Goal: Communication & Community: Answer question/provide support

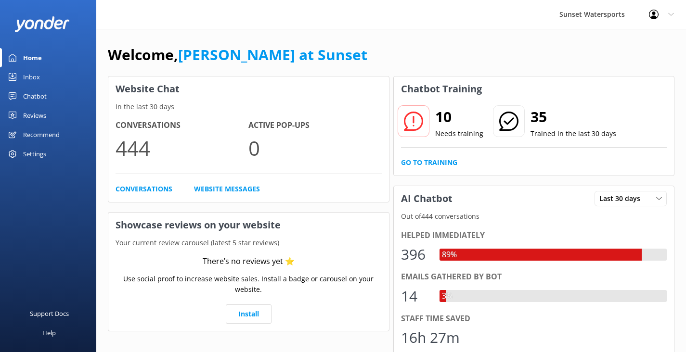
click at [26, 75] on div "Inbox" at bounding box center [31, 76] width 17 height 19
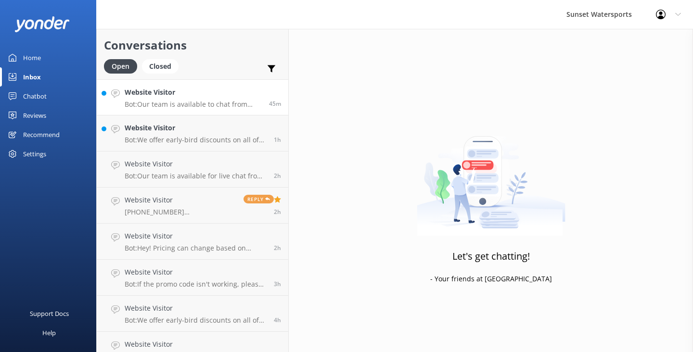
click at [196, 101] on p "Bot: Our team is available to chat from 8am to 8pm, and they'll be with you sho…" at bounding box center [193, 104] width 137 height 9
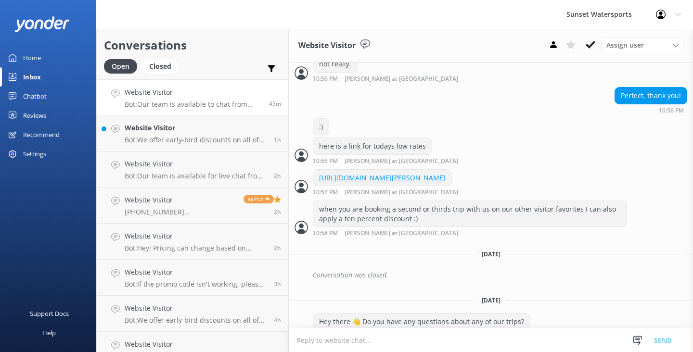
scroll to position [994, 0]
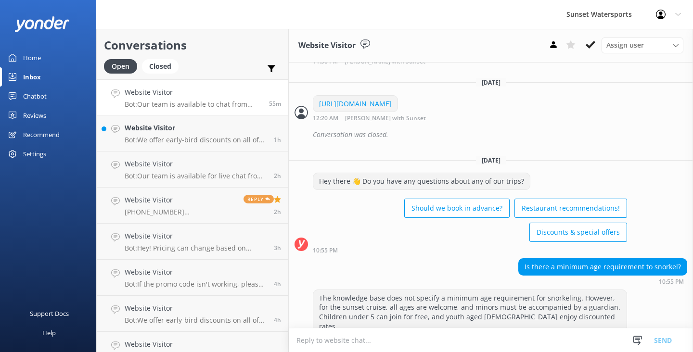
scroll to position [994, 0]
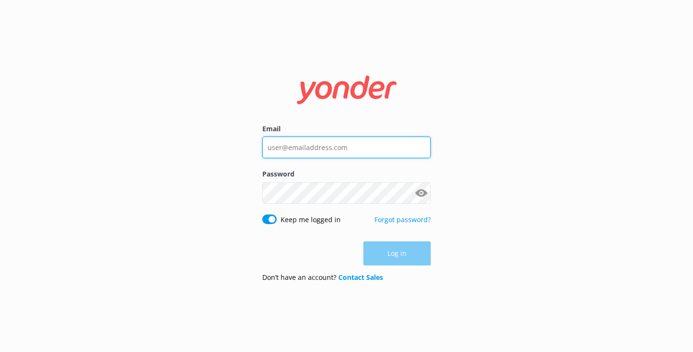
type input "Catchingcarpediem@gmail.com"
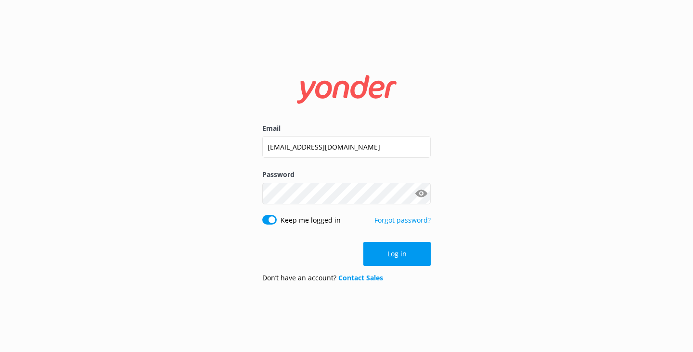
click at [397, 256] on div "Log in" at bounding box center [346, 254] width 168 height 24
click at [405, 260] on button "Log in" at bounding box center [396, 254] width 67 height 24
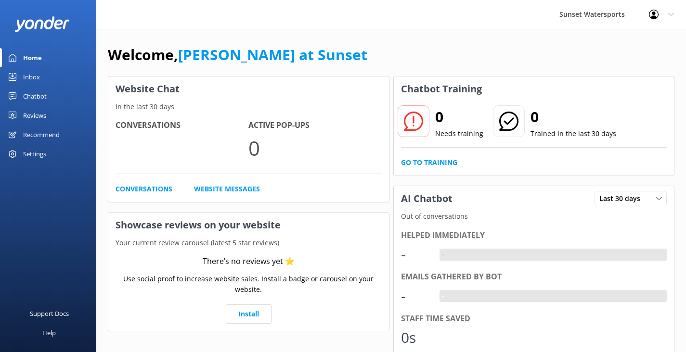
click at [38, 76] on div "Inbox" at bounding box center [31, 76] width 17 height 19
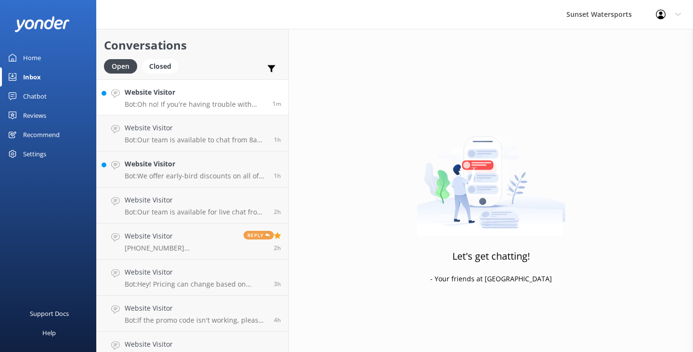
click at [177, 102] on p "Bot: Oh no! If you're having trouble with payment, please reach out to our offi…" at bounding box center [195, 104] width 141 height 9
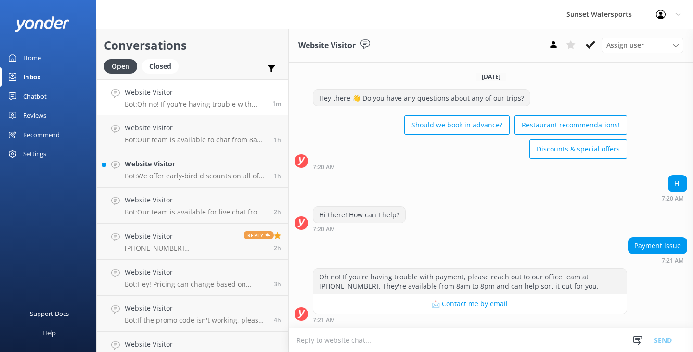
click at [315, 342] on textarea at bounding box center [491, 341] width 404 height 24
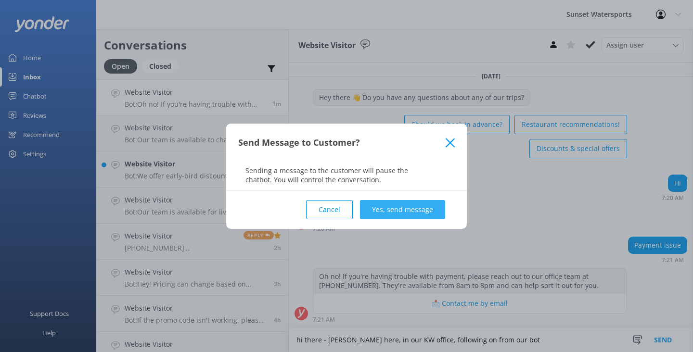
type textarea "hi there - Shaun here, in our KW office, following on from our bot"
click at [429, 202] on button "Yes, send message" at bounding box center [402, 209] width 85 height 19
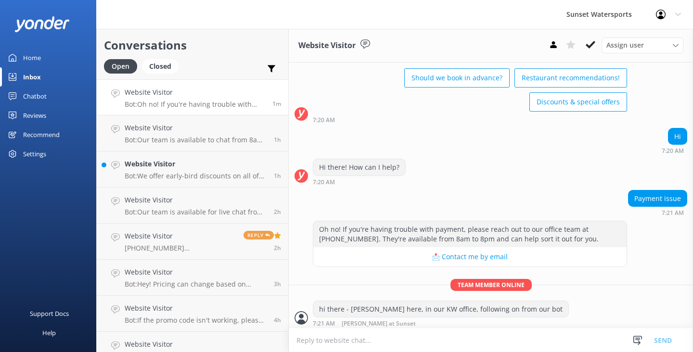
scroll to position [49, 0]
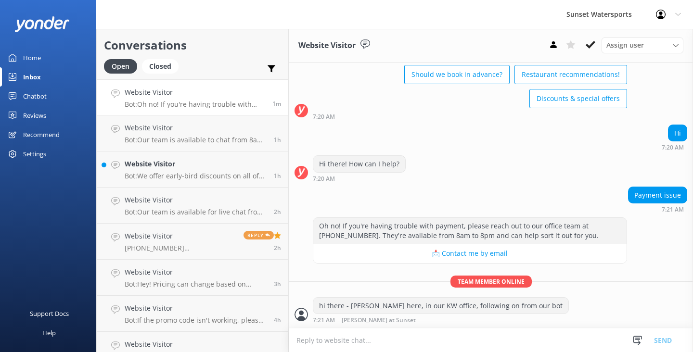
click at [327, 342] on textarea at bounding box center [491, 341] width 404 height 24
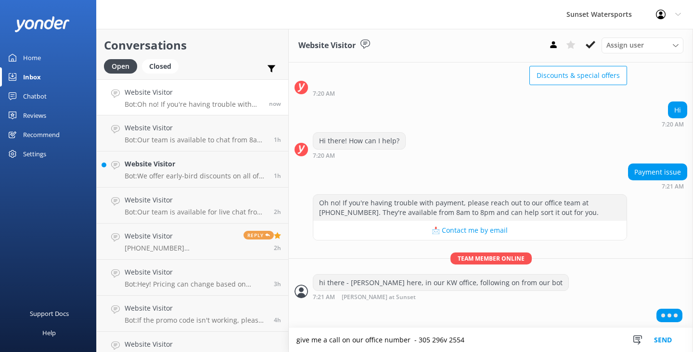
click at [442, 341] on textarea "give me a call on our office number - 305 296v 2554" at bounding box center [491, 340] width 404 height 24
type textarea "give me a call on our office number - 305 296 2554"
click at [656, 341] on button "Send" at bounding box center [663, 340] width 36 height 24
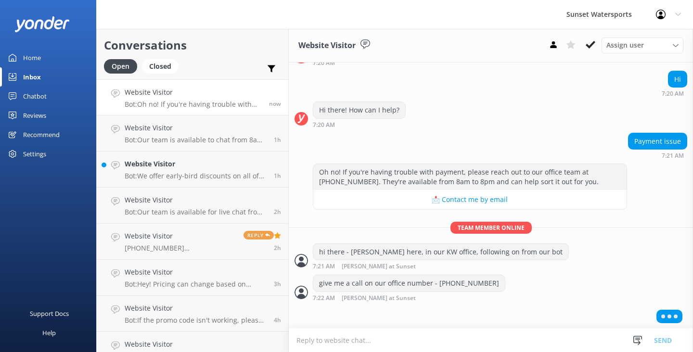
click at [363, 335] on textarea at bounding box center [491, 341] width 404 height 24
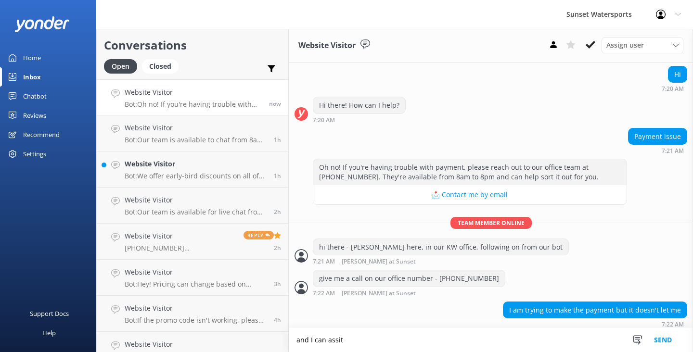
scroll to position [112, 0]
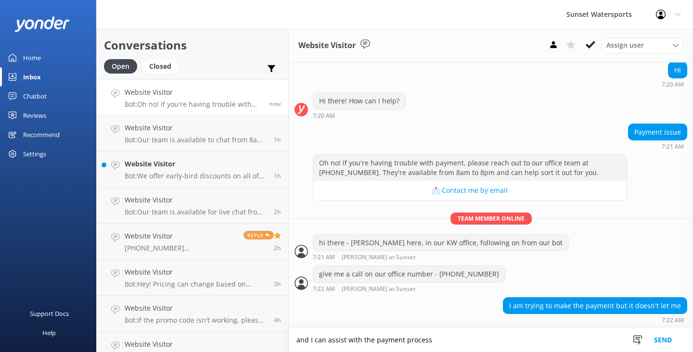
type textarea "and I can assist with the payment process"
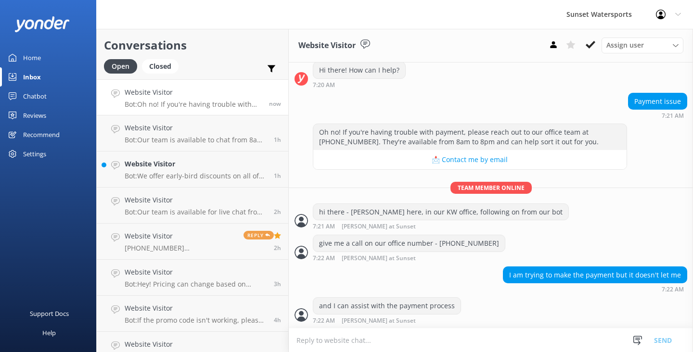
scroll to position [143, 0]
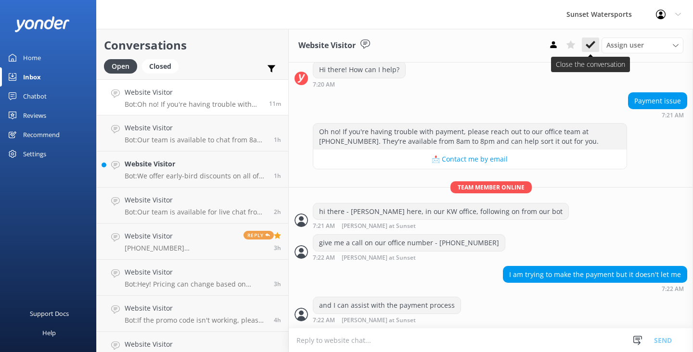
click at [591, 41] on icon at bounding box center [591, 45] width 10 height 10
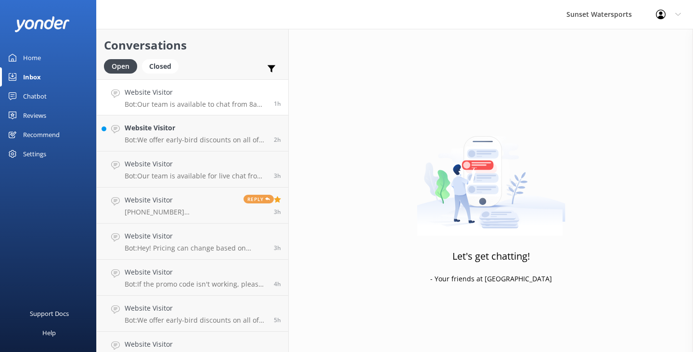
click at [233, 102] on p "Bot: Our team is available to chat from 8am to 8pm, and they'll be with you sho…" at bounding box center [196, 104] width 142 height 9
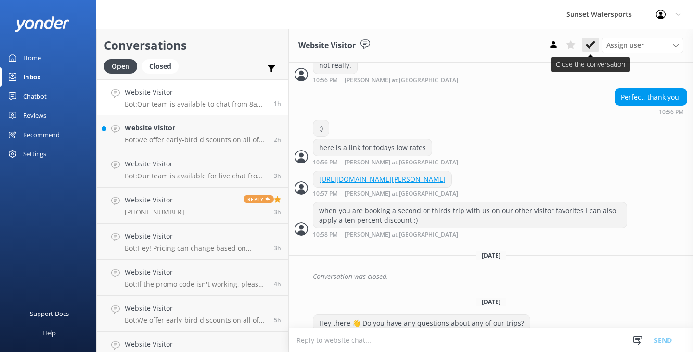
scroll to position [994, 0]
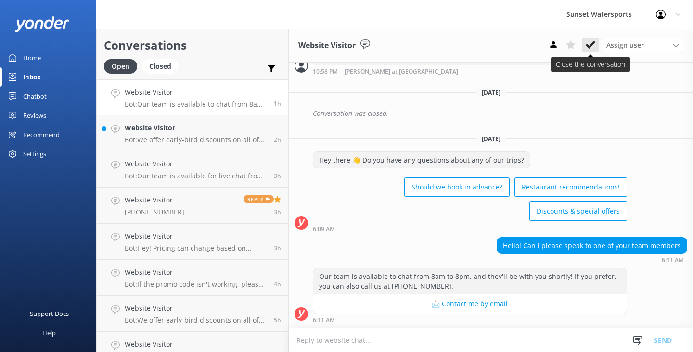
click at [590, 46] on use at bounding box center [591, 45] width 10 height 8
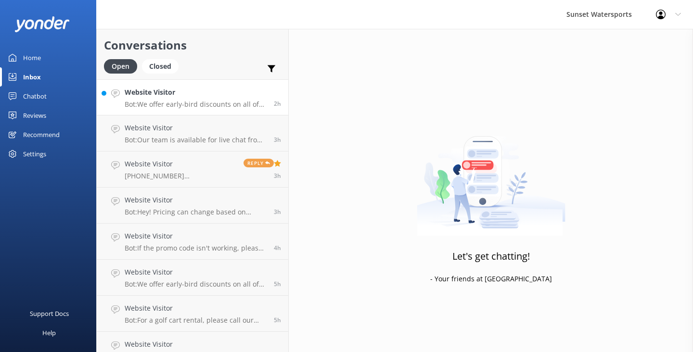
click at [217, 92] on h4 "Website Visitor" at bounding box center [196, 92] width 142 height 11
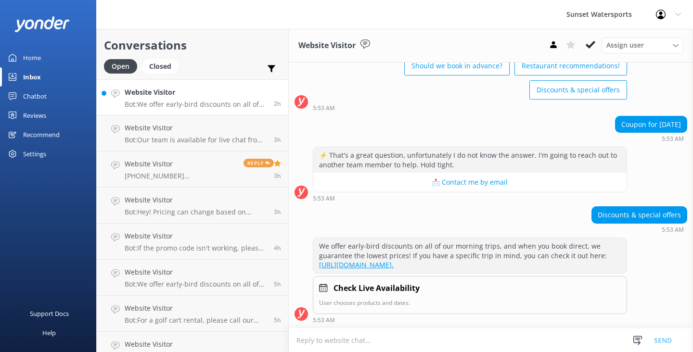
scroll to position [66, 0]
click at [590, 48] on icon at bounding box center [591, 45] width 10 height 10
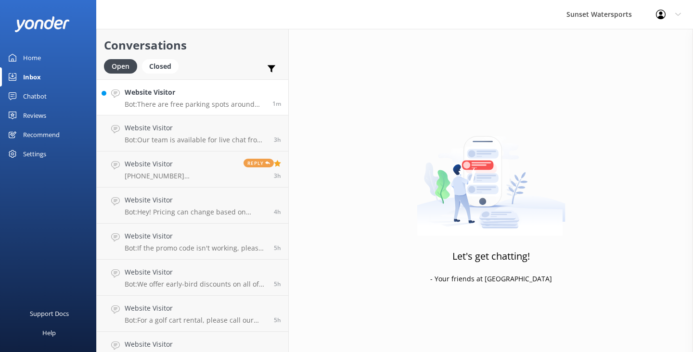
click at [197, 99] on div "Website Visitor Bot: There are free parking spots around Key West, but they bec…" at bounding box center [195, 97] width 141 height 21
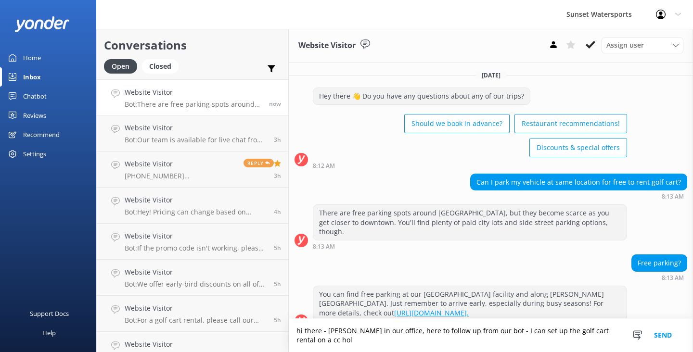
scroll to position [7, 0]
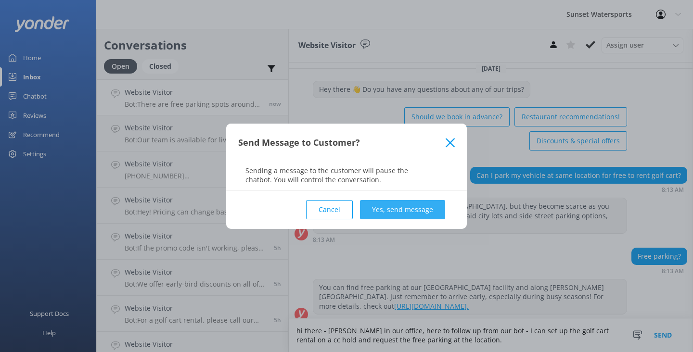
type textarea "hi there - Shaun in our office, here to follow up from our bot - I can set up t…"
click at [399, 207] on button "Yes, send message" at bounding box center [402, 209] width 85 height 19
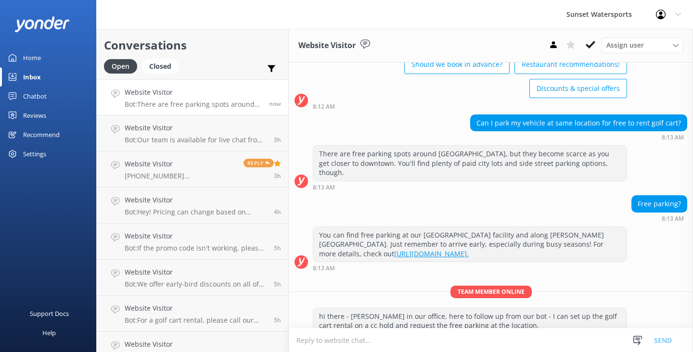
scroll to position [70, 0]
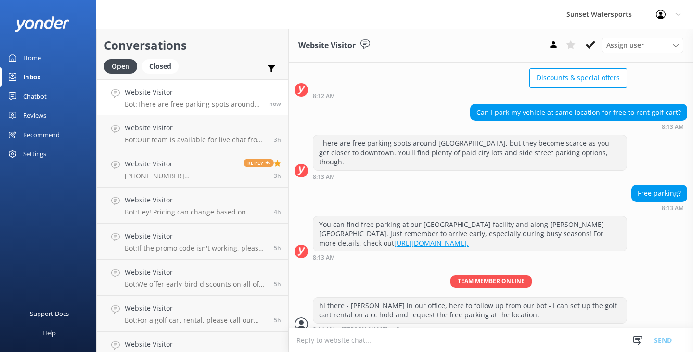
click at [332, 343] on textarea at bounding box center [491, 341] width 404 height 24
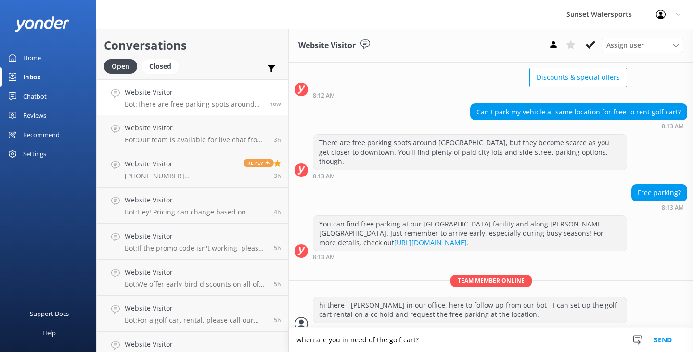
type textarea "when are you in need of the golf cart?"
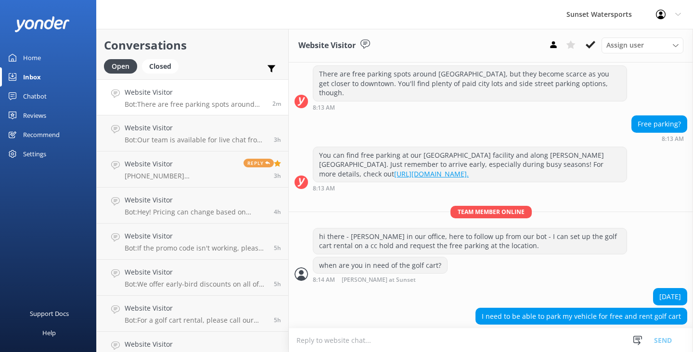
scroll to position [140, 0]
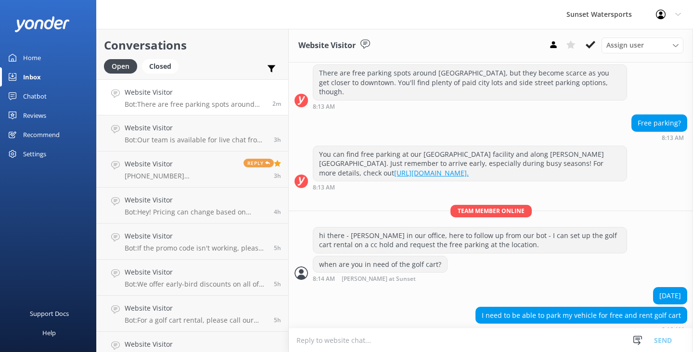
click at [319, 344] on textarea at bounding box center [491, 341] width 404 height 24
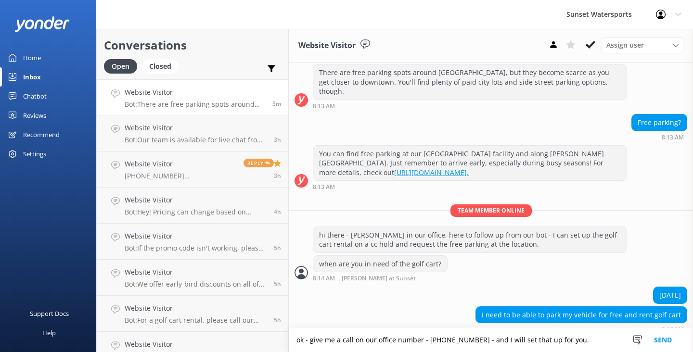
type textarea "ok - give me a call on our office number - 305 296 2554 - and I will set that u…"
click at [660, 336] on button "Send" at bounding box center [663, 340] width 36 height 24
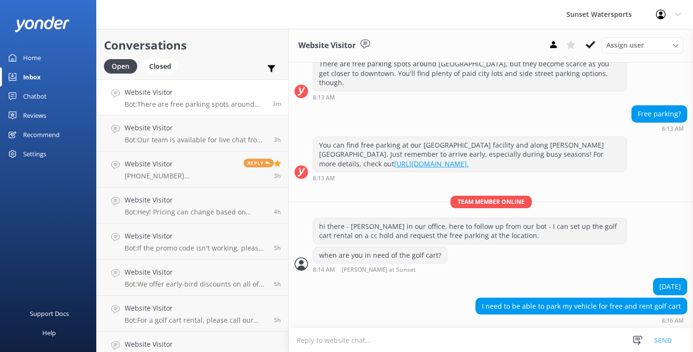
scroll to position [171, 0]
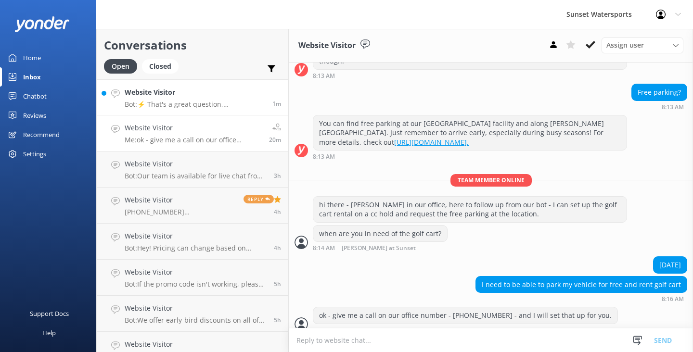
click at [217, 100] on div "Website Visitor Bot: ⚡ That's a great question, unfortunately I do not know the…" at bounding box center [195, 97] width 141 height 21
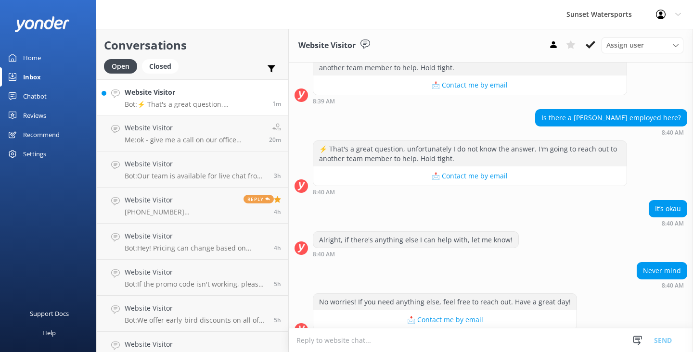
scroll to position [170, 0]
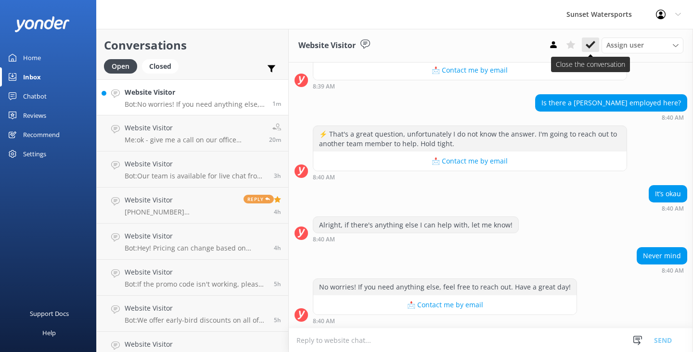
click at [592, 49] on icon at bounding box center [591, 45] width 10 height 10
